Goal: Transaction & Acquisition: Purchase product/service

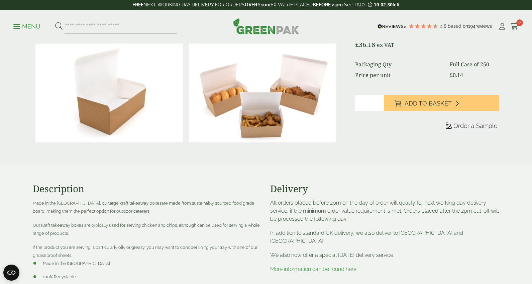
scroll to position [140, 0]
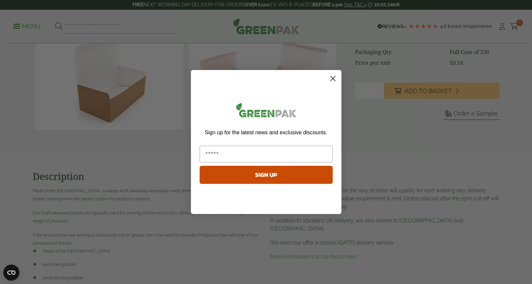
click at [331, 80] on circle "Close dialog" at bounding box center [332, 78] width 11 height 11
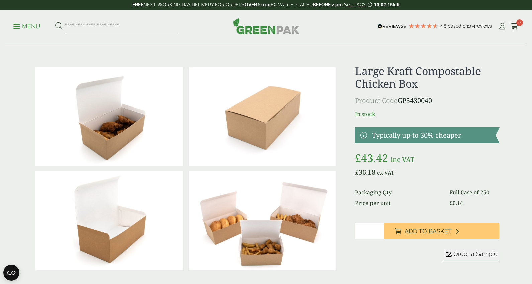
scroll to position [0, 0]
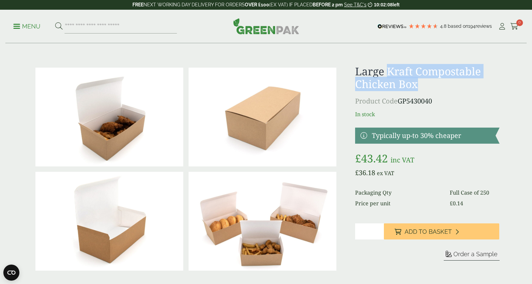
drag, startPoint x: 390, startPoint y: 71, endPoint x: 422, endPoint y: 85, distance: 34.9
click at [422, 85] on h1 "Large Kraft Compostable Chicken Box" at bounding box center [427, 78] width 144 height 26
copy h1 "Kraft Compostable Chicken Box"
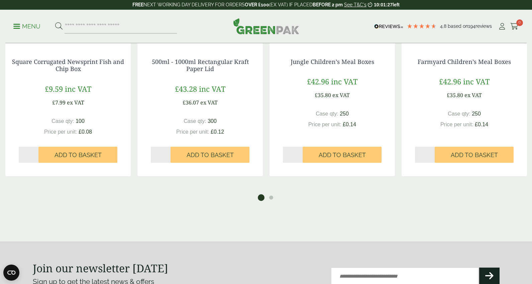
scroll to position [801, 0]
